Goal: Find specific page/section: Find specific page/section

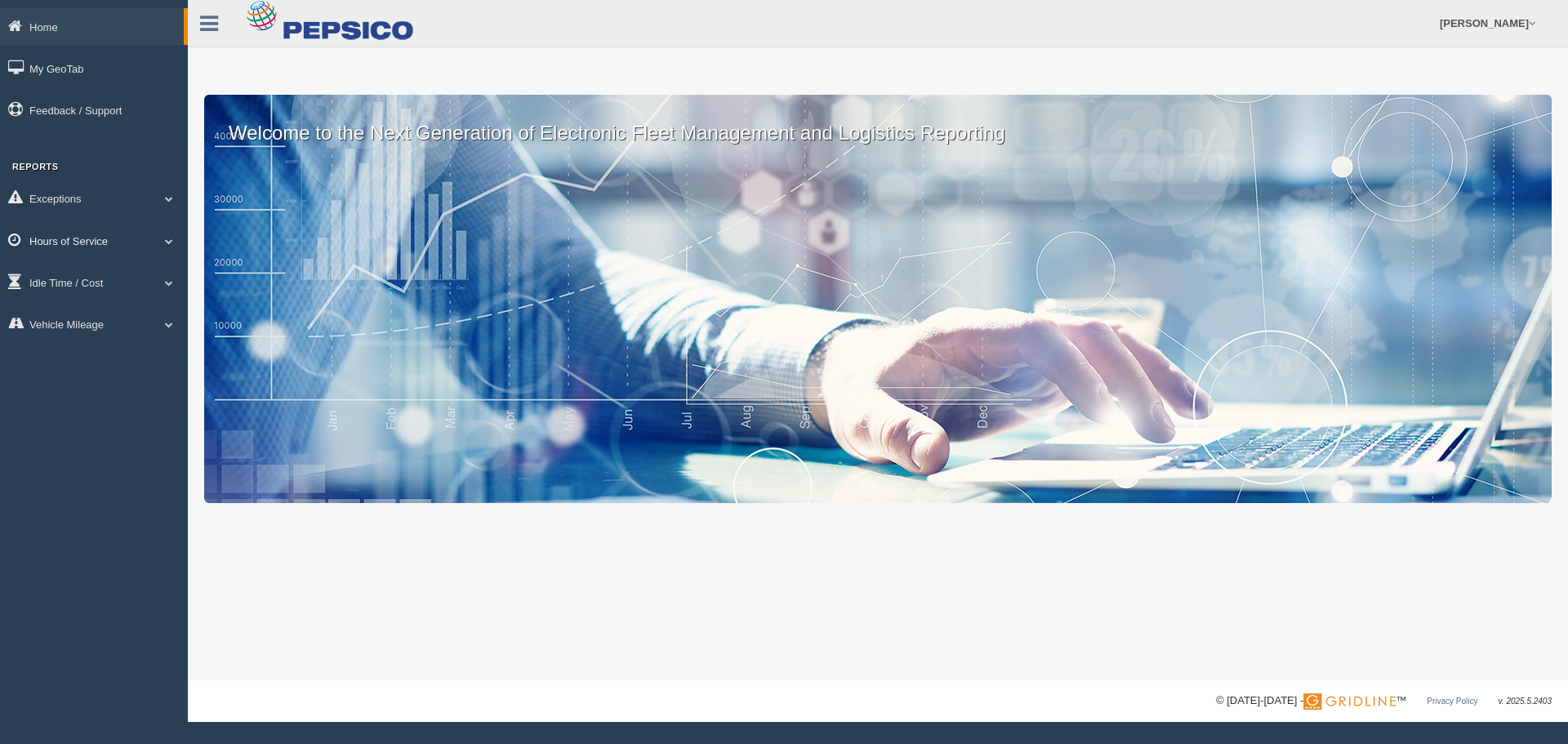
click at [129, 242] on link "Hours of Service" at bounding box center [94, 241] width 188 height 37
click at [109, 303] on link "HOS Violation Audit Reports" at bounding box center [106, 307] width 154 height 29
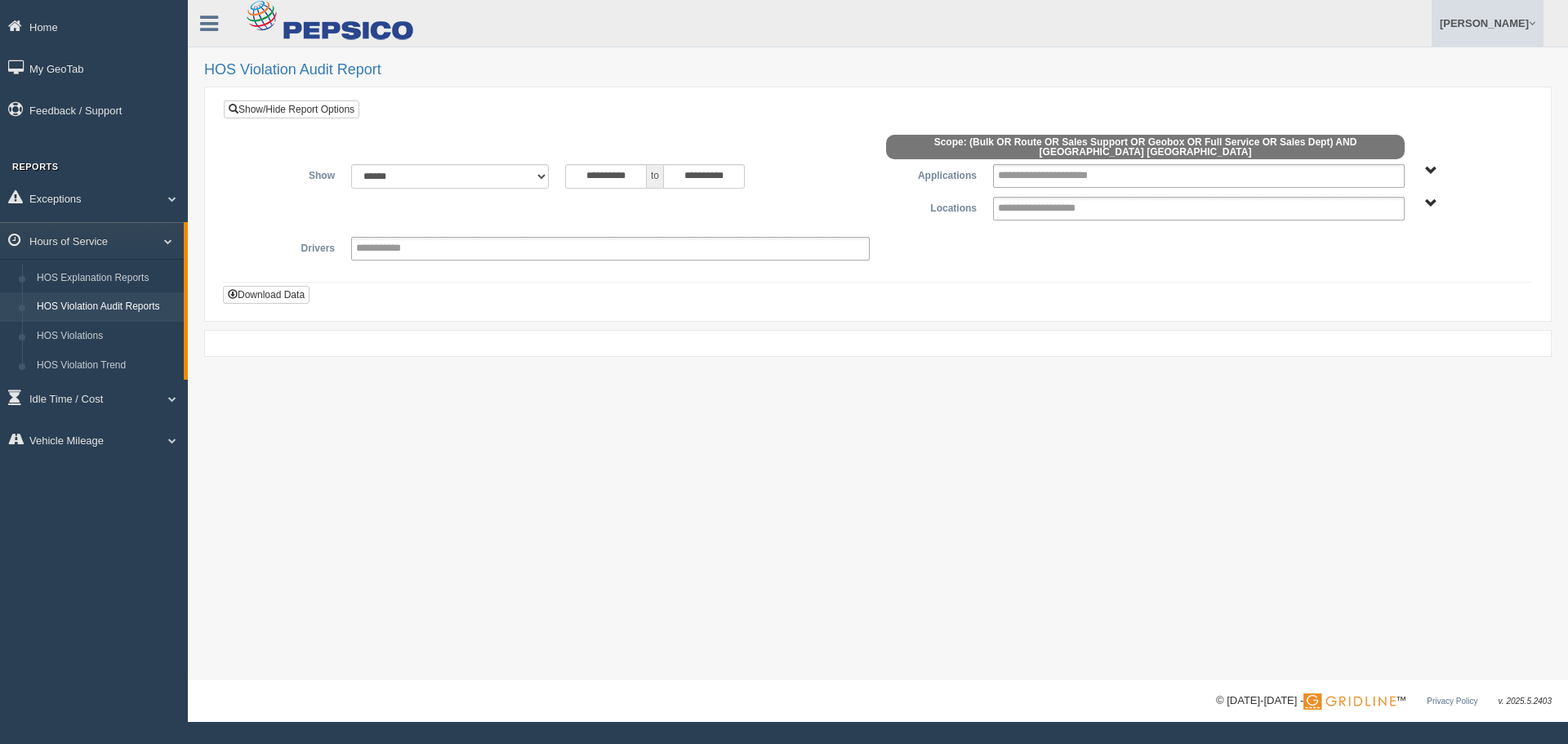
click at [1469, 30] on link "[PERSON_NAME]" at bounding box center [1488, 23] width 112 height 47
click at [1415, 105] on link "Log Off" at bounding box center [1453, 97] width 178 height 34
